Goal: Navigation & Orientation: Find specific page/section

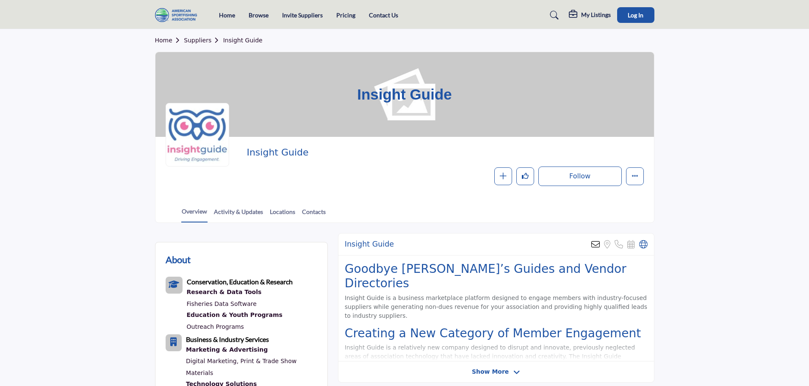
click at [740, 175] on section "Home Suppliers Insight Guide Insight Guide Insight Guide Follow Following Messa…" at bounding box center [404, 126] width 809 height 194
click at [636, 17] on span "Log In" at bounding box center [636, 14] width 16 height 7
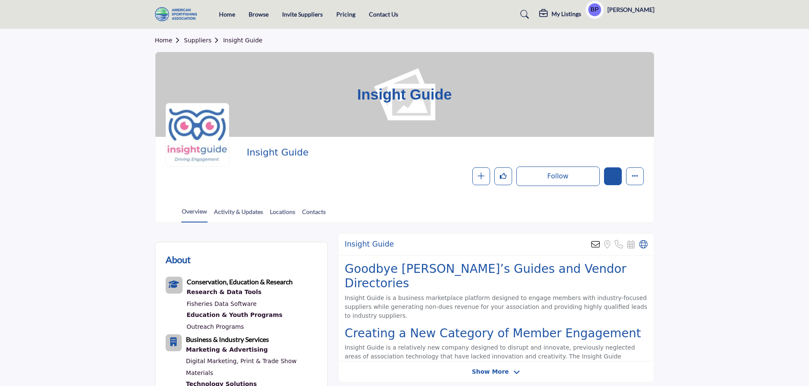
click at [0, 0] on div at bounding box center [0, 0] width 0 height 0
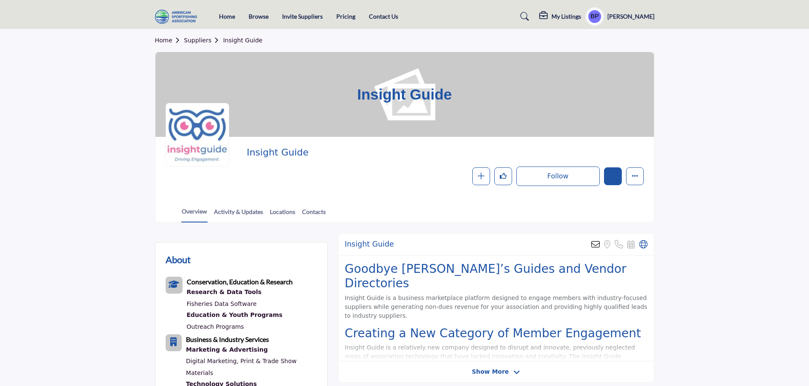
click at [613, 173] on icon "Edit company" at bounding box center [613, 175] width 7 height 7
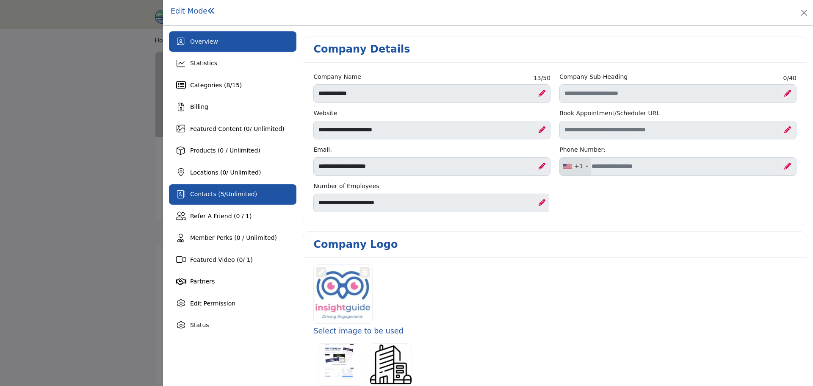
click at [229, 196] on span "Unlimited" at bounding box center [240, 194] width 28 height 7
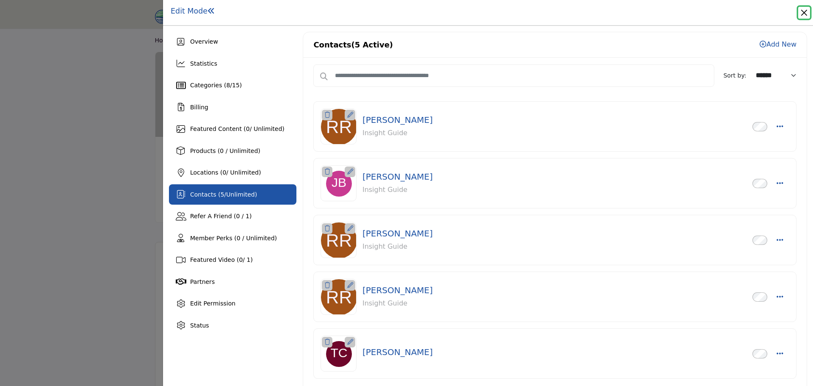
click at [803, 15] on button "Close" at bounding box center [805, 13] width 12 height 12
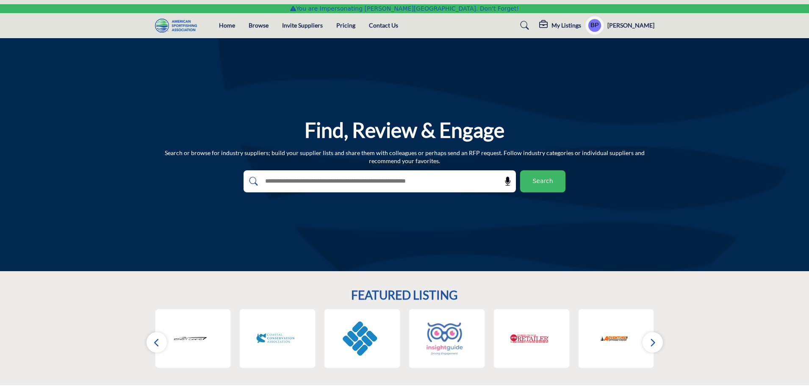
click at [575, 23] on h5 "My Listings" at bounding box center [567, 26] width 30 height 8
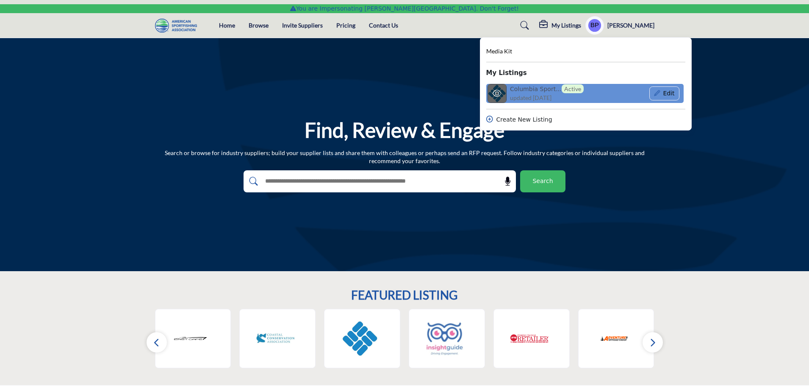
click at [530, 100] on span "updated [DATE]" at bounding box center [531, 97] width 42 height 9
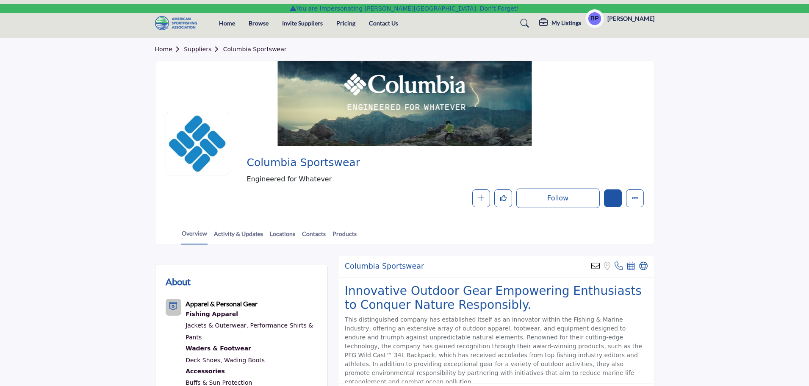
click at [619, 200] on button "Edit company" at bounding box center [613, 198] width 18 height 18
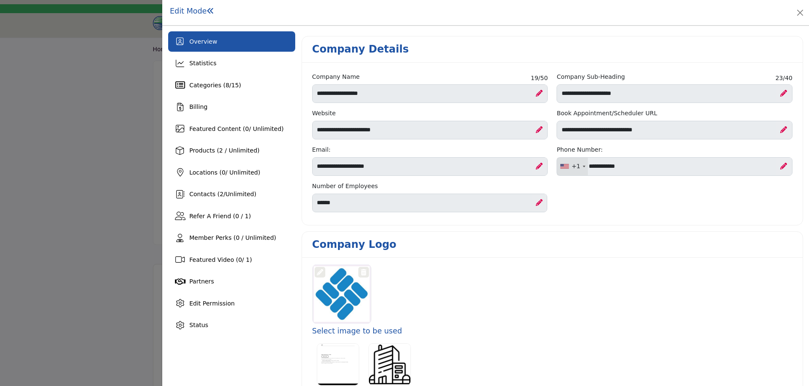
click at [0, 0] on div at bounding box center [0, 0] width 0 height 0
click at [227, 196] on span "Unlimited" at bounding box center [240, 194] width 28 height 7
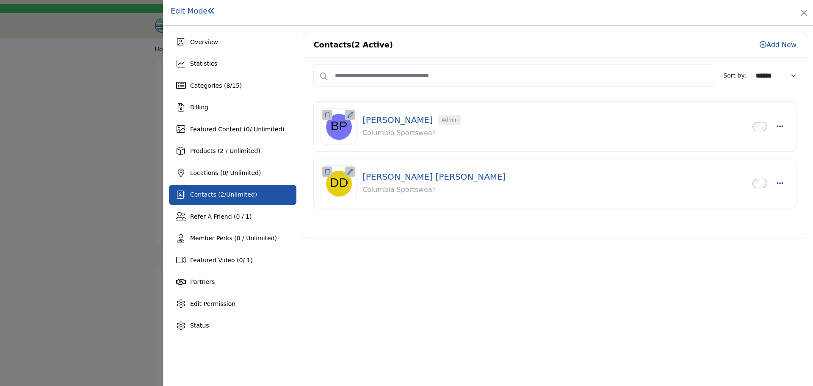
click at [515, 38] on div "Contacts (2 Active) Add New" at bounding box center [555, 44] width 504 height 25
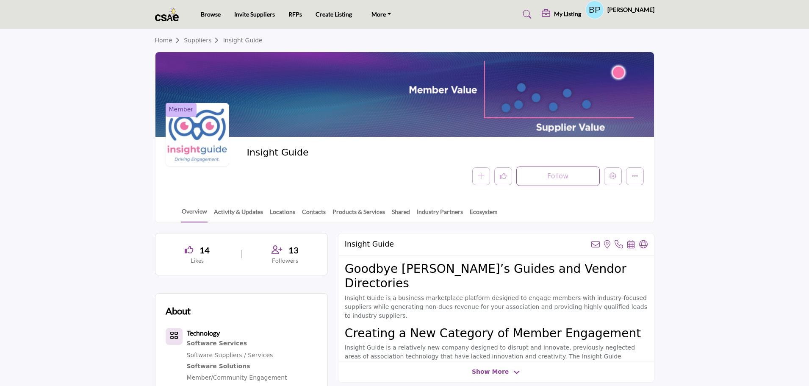
click at [603, 10] on profile-featured-1c3cdf12-1d85-4a5e-b5b1-0933a045f7b6 "Show hide supplier dropdown" at bounding box center [595, 9] width 19 height 19
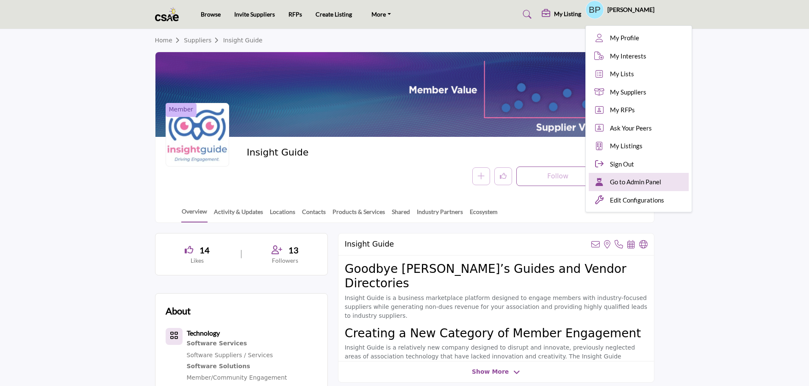
click div "Go to Admin Panel"
